Goal: Task Accomplishment & Management: Complete application form

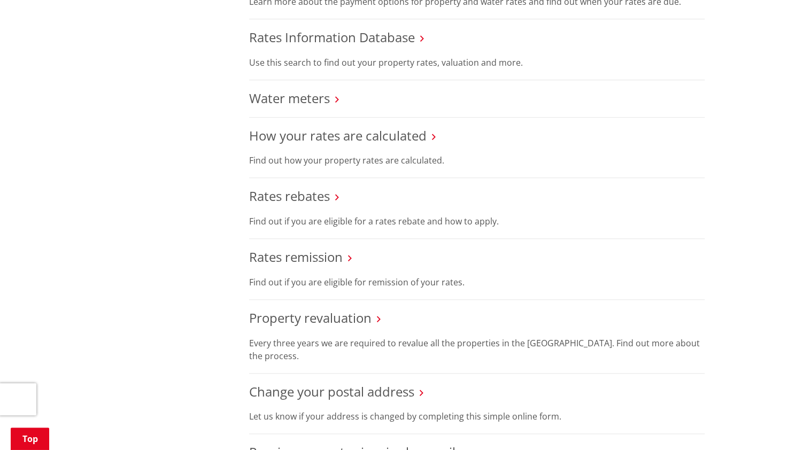
scroll to position [464, 0]
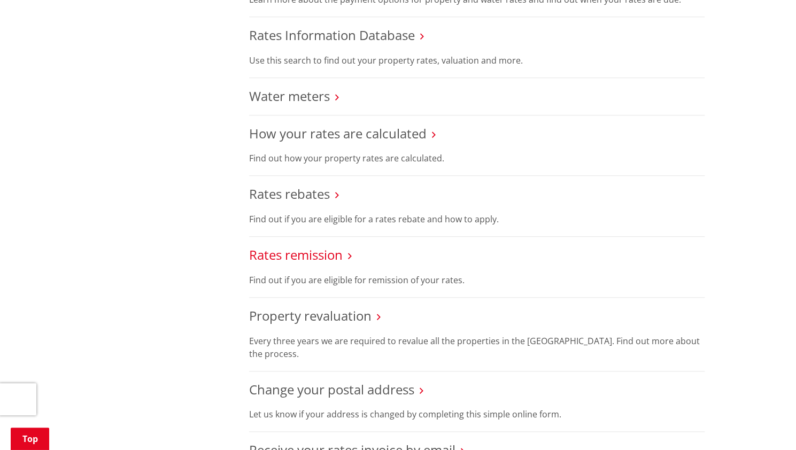
click at [320, 251] on link "Rates remission" at bounding box center [296, 255] width 94 height 18
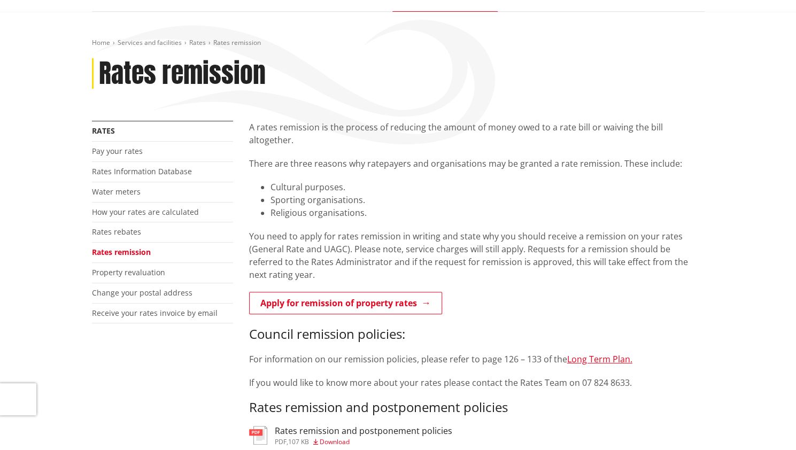
scroll to position [93, 0]
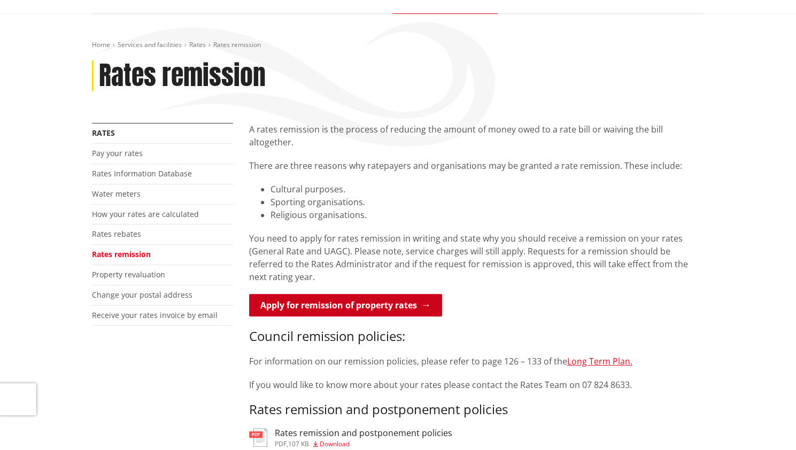
click at [378, 294] on link "Apply for remission of property rates" at bounding box center [345, 305] width 193 height 22
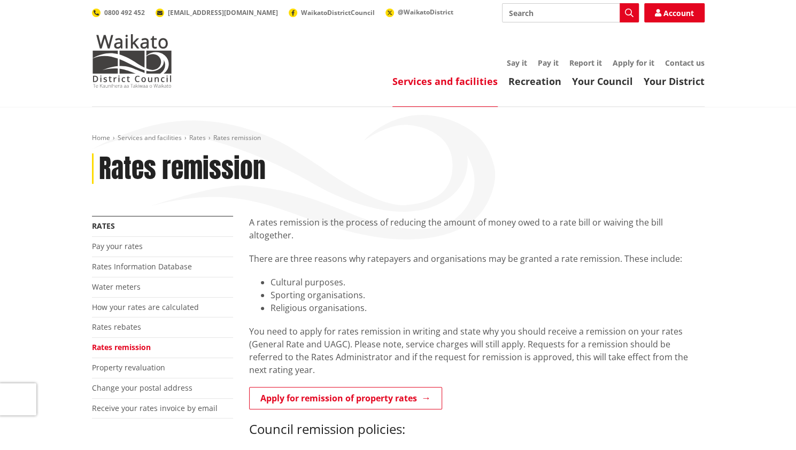
click at [135, 347] on link "Rates remission" at bounding box center [121, 347] width 59 height 10
